Goal: Information Seeking & Learning: Learn about a topic

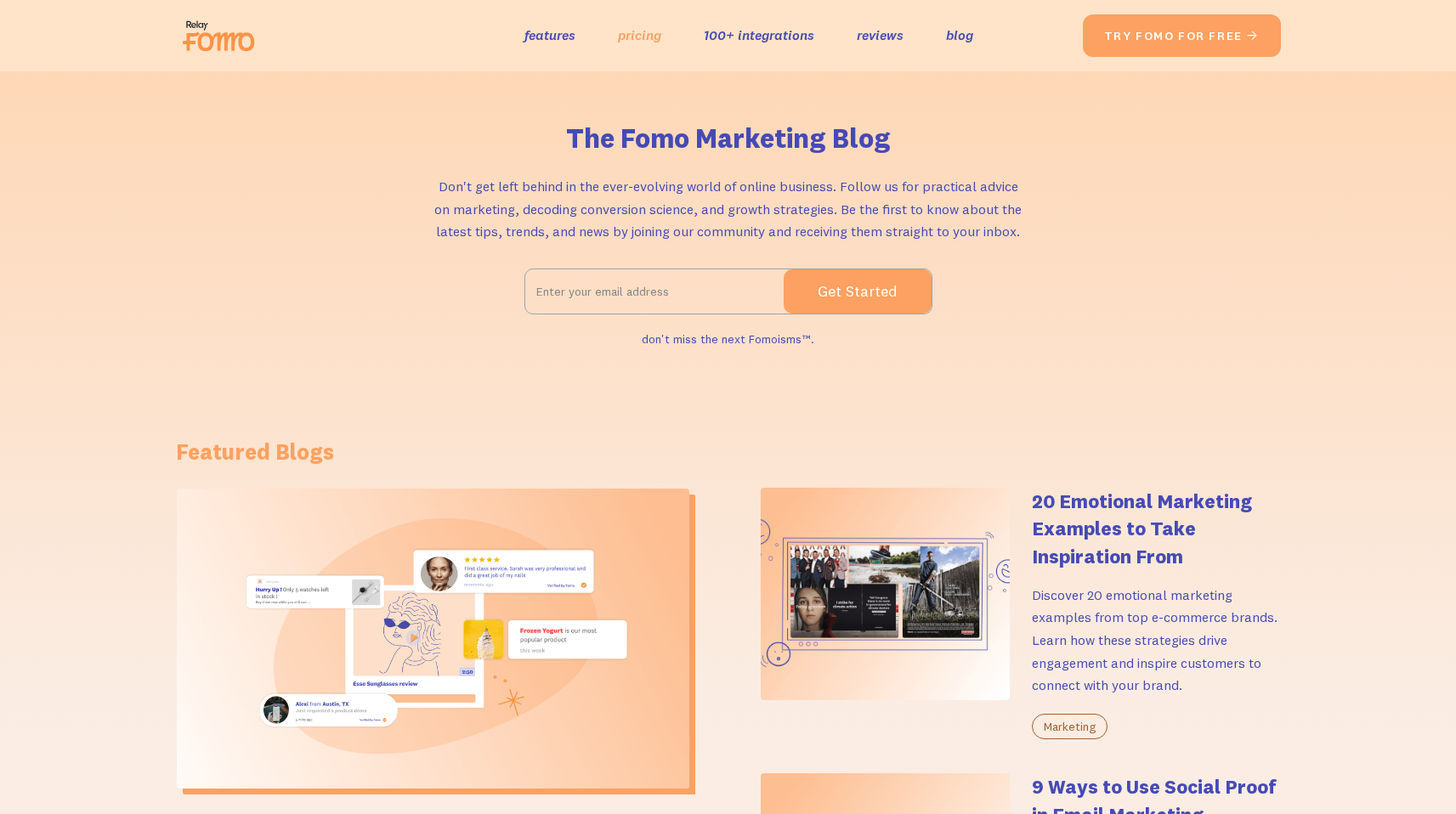
click at [651, 36] on link "pricing" at bounding box center [639, 36] width 44 height 25
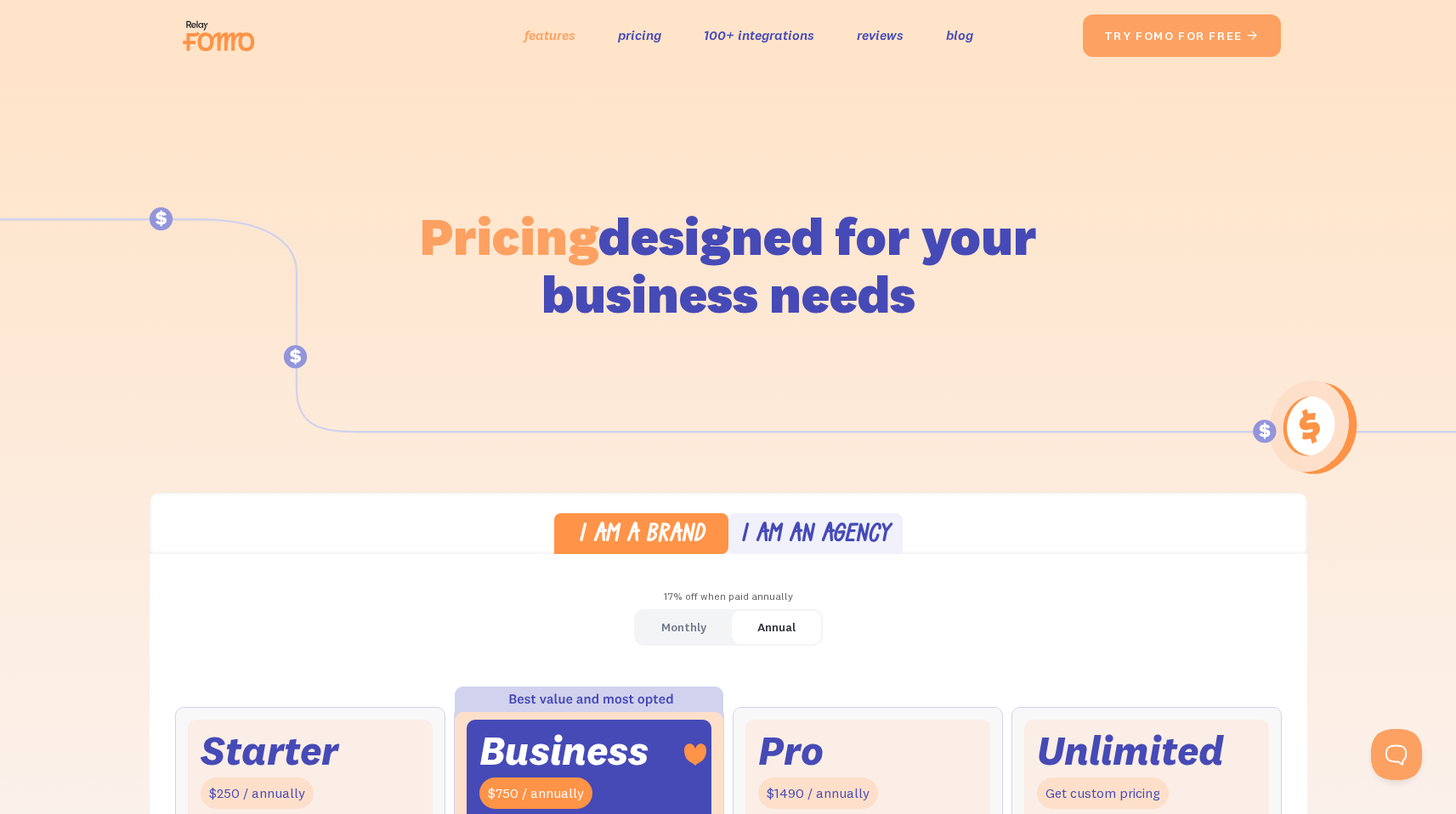
click at [536, 34] on link "features" at bounding box center [549, 36] width 51 height 25
